Goal: Complete application form: Complete application form

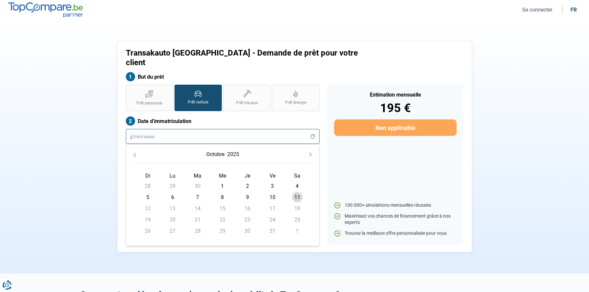
click at [196, 129] on input "text" at bounding box center [223, 136] width 194 height 15
type input "15280"
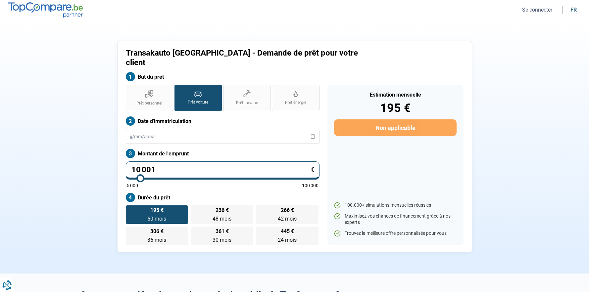
click at [267, 116] on label "Date d'immatriculation" at bounding box center [223, 120] width 194 height 9
click at [262, 129] on input "text" at bounding box center [223, 136] width 194 height 15
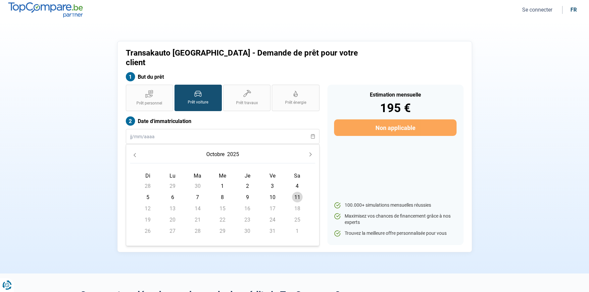
click at [298, 192] on span "11" at bounding box center [297, 197] width 11 height 11
type input "[DATE]"
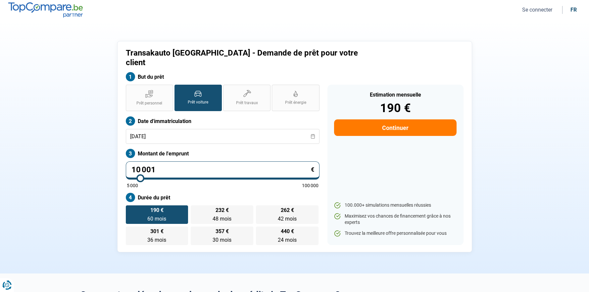
click at [233, 161] on input "10 001" at bounding box center [223, 170] width 194 height 18
drag, startPoint x: 147, startPoint y: 156, endPoint x: 118, endPoint y: 156, distance: 28.8
click at [118, 156] on div "Transakauto [GEOGRAPHIC_DATA] - Demande de prêt pour votre client But du prêt P…" at bounding box center [294, 146] width 355 height 211
type input "1"
type input "5000"
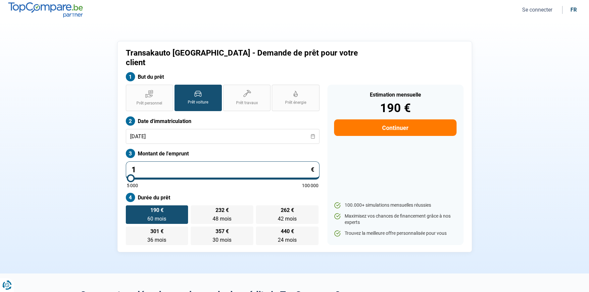
type input "15"
type input "5000"
type input "152"
type input "5000"
type input "1 528"
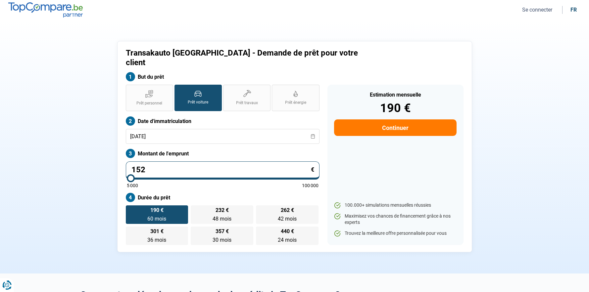
type input "5000"
type input "15 280"
type input "15250"
radio input "false"
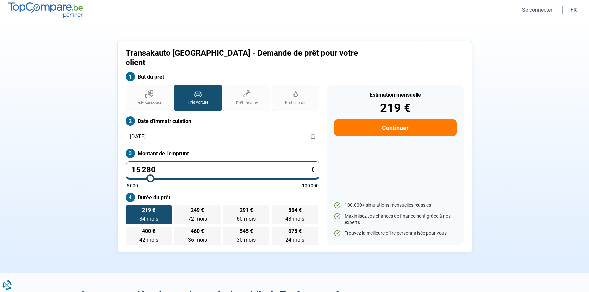
click at [209, 183] on div "5 000 100 000" at bounding box center [223, 185] width 192 height 5
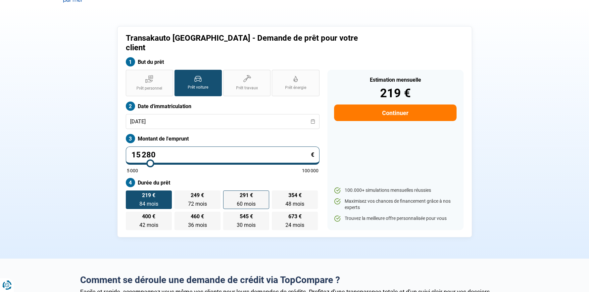
scroll to position [16, 0]
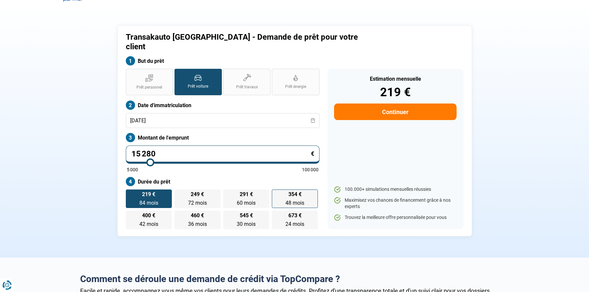
click at [294, 190] on label "354 € 48 mois 48 mois" at bounding box center [295, 199] width 46 height 19
click at [276, 190] on input "354 € 48 mois 48 mois" at bounding box center [274, 192] width 4 height 4
radio input "true"
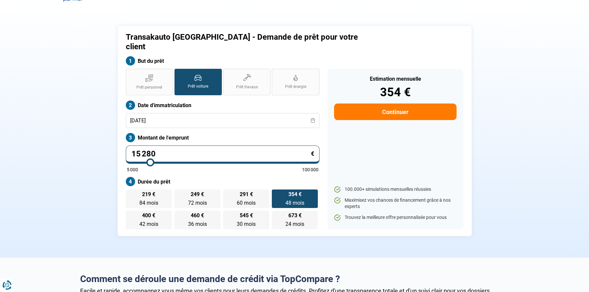
scroll to position [0, 0]
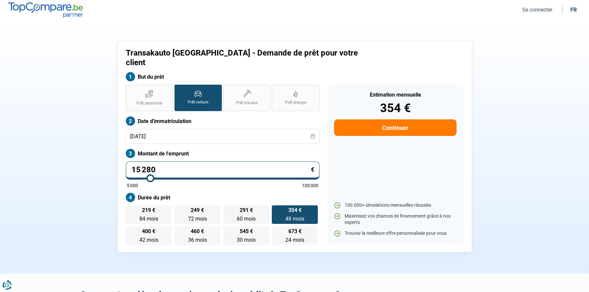
click at [416, 119] on button "Continuer" at bounding box center [395, 127] width 122 height 17
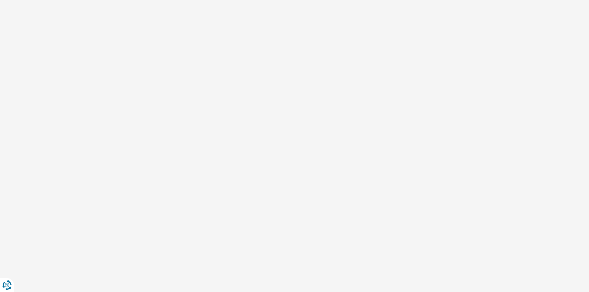
select select "32"
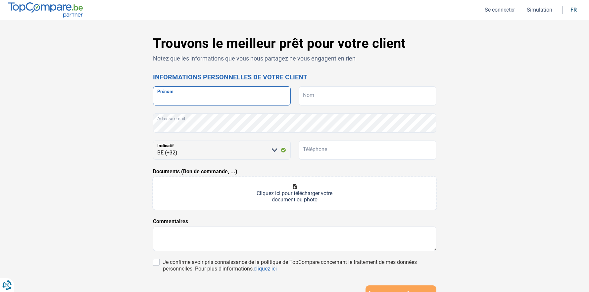
type input "L"
type input "[PERSON_NAME]"
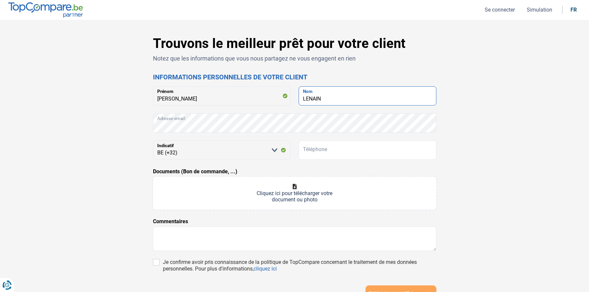
type input "LENAIN"
type input "493489052"
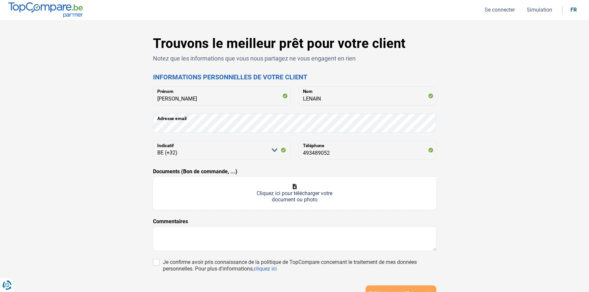
click at [320, 168] on div "Documents (Bon de commande, ...) Cliquez ici pour télécharger votre document ou…" at bounding box center [294, 189] width 283 height 42
click at [303, 189] on input "Documents (Bon de commande, ...)" at bounding box center [294, 193] width 283 height 33
drag, startPoint x: 303, startPoint y: 189, endPoint x: 500, endPoint y: 156, distance: 199.0
click at [515, 154] on div "Trouvons le meilleur prêt pour votre client Notez que les informations que vous…" at bounding box center [294, 187] width 589 height 335
click at [289, 189] on input "Documents (Bon de commande, ...)" at bounding box center [294, 193] width 283 height 33
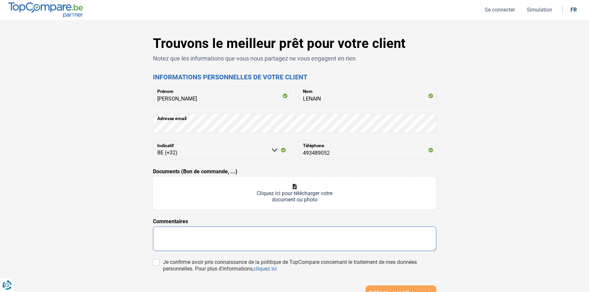
click at [276, 235] on textarea at bounding box center [294, 239] width 283 height 24
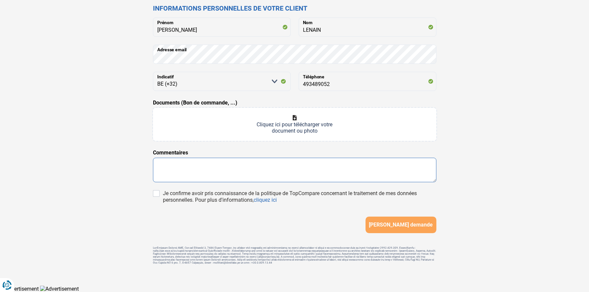
scroll to position [69, 0]
click at [309, 118] on input "Documents (Bon de commande, ...)" at bounding box center [294, 124] width 283 height 33
click at [311, 120] on input "Documents (Bon de commande, ...)" at bounding box center [294, 124] width 283 height 33
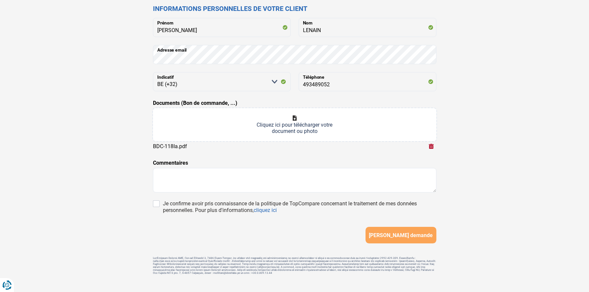
click at [303, 227] on div "[PERSON_NAME] demande" at bounding box center [294, 235] width 283 height 17
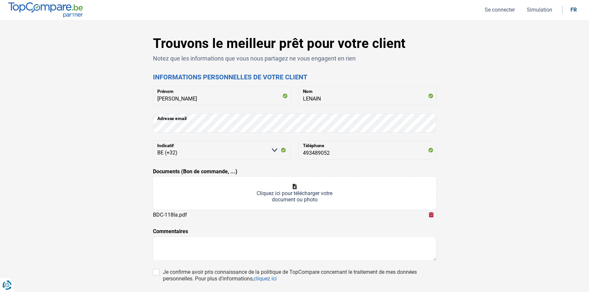
scroll to position [0, 0]
click at [278, 192] on input "Documents (Bon de commande, ...)" at bounding box center [294, 193] width 283 height 33
click at [305, 196] on input "Documents (Bon de commande, ...)" at bounding box center [294, 193] width 283 height 33
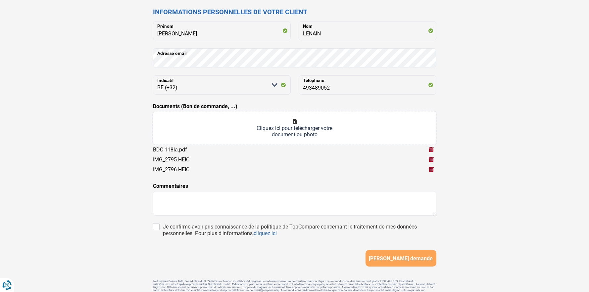
scroll to position [67, 0]
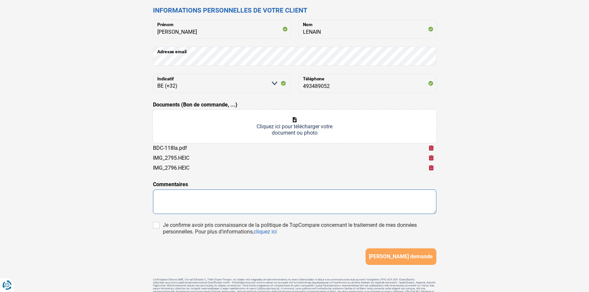
click at [338, 209] on textarea at bounding box center [294, 202] width 283 height 24
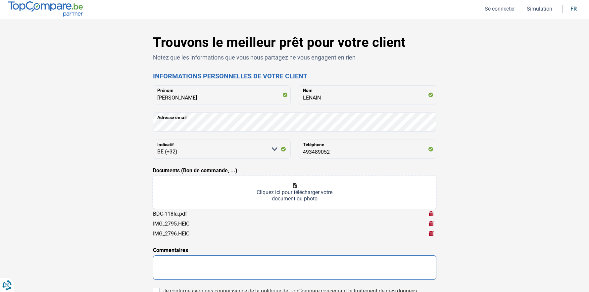
scroll to position [0, 0]
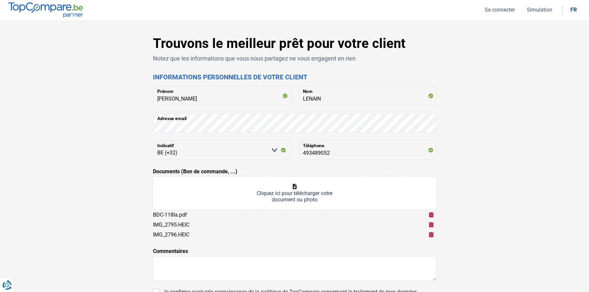
click at [334, 198] on input "Documents (Bon de commande, ...)" at bounding box center [294, 193] width 283 height 33
click at [271, 194] on input "Documents (Bon de commande, ...)" at bounding box center [294, 193] width 283 height 33
type input "C:\fakepath\Capture d’écran [DATE] à [DATE].png"
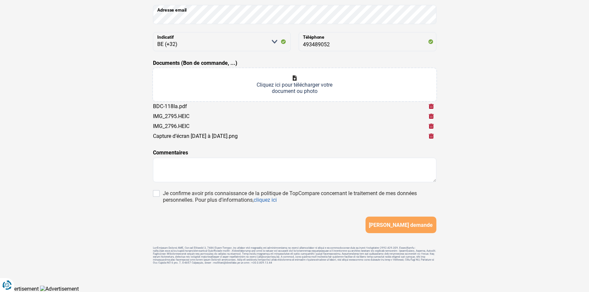
scroll to position [110, 0]
click at [231, 191] on div "Je confirme avoir pris connaissance de la politique de TopCompare concernant le…" at bounding box center [299, 196] width 273 height 13
click at [160, 191] on input "Je confirme avoir pris connaissance de la politique de TopCompare concernant le…" at bounding box center [156, 193] width 7 height 7
checkbox input "true"
click at [400, 227] on span "[PERSON_NAME] demande" at bounding box center [401, 225] width 64 height 6
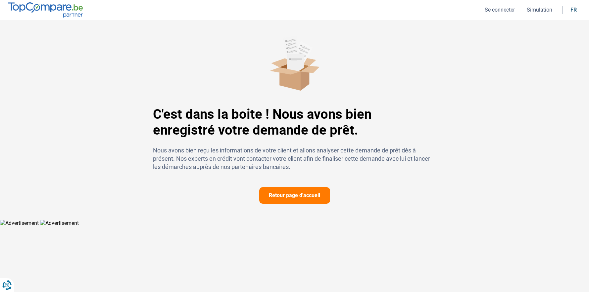
scroll to position [108, 0]
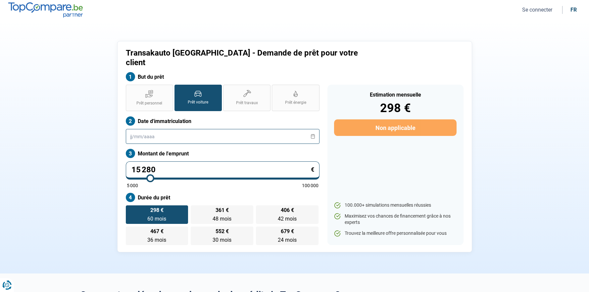
drag, startPoint x: 188, startPoint y: 127, endPoint x: 206, endPoint y: 127, distance: 17.5
click at [189, 129] on input "text" at bounding box center [223, 136] width 194 height 15
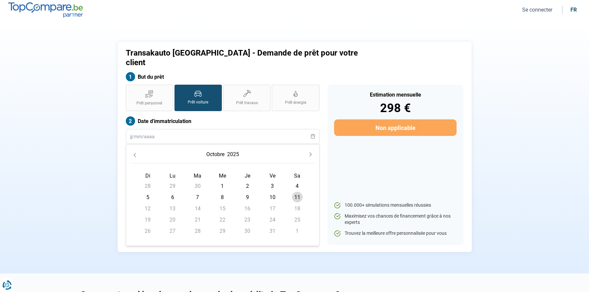
click at [300, 192] on span "11" at bounding box center [297, 197] width 11 height 11
type input "[DATE]"
radio input "false"
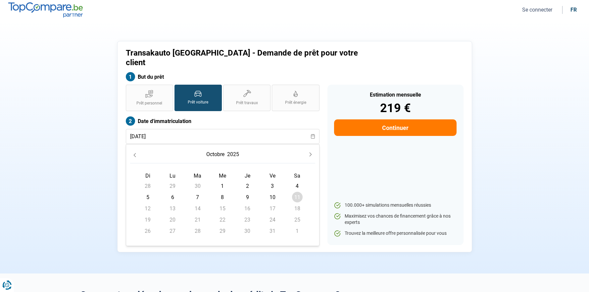
click at [380, 163] on div "Estimation mensuelle 219 € Continuer 100.000+ simulations mensuelles réussies M…" at bounding box center [395, 165] width 136 height 161
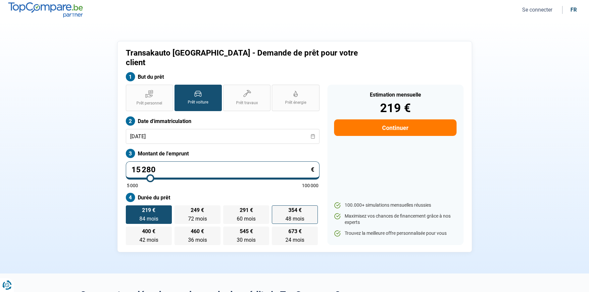
click at [289, 208] on span "354 €" at bounding box center [294, 210] width 13 height 5
click at [276, 206] on input "354 € 48 mois 48 mois" at bounding box center [274, 208] width 4 height 4
radio input "true"
